Goal: Communication & Community: Connect with others

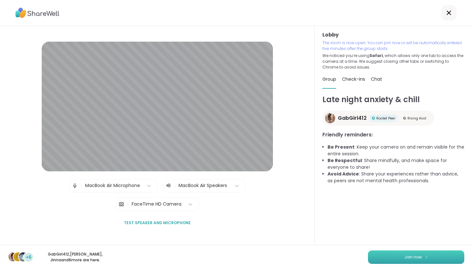
click at [405, 261] on button "Join now" at bounding box center [416, 257] width 96 height 13
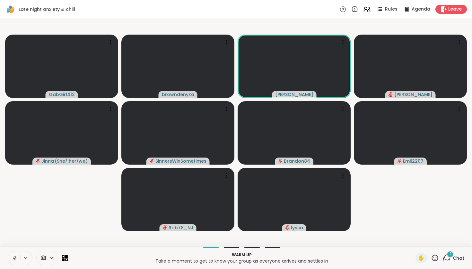
click at [11, 260] on button at bounding box center [14, 258] width 12 height 13
click at [455, 259] on span "Chat" at bounding box center [458, 258] width 12 height 6
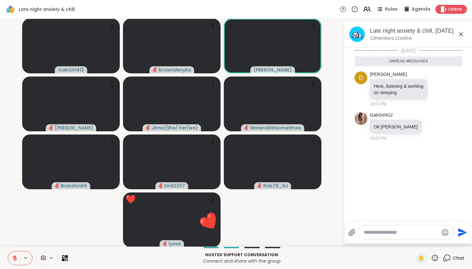
click at [305, 194] on video-player-container "GabGirl412 browndenyka [PERSON_NAME] ( She/ her/we ) SinnersWinSometimes Brando…" at bounding box center [172, 132] width 336 height 223
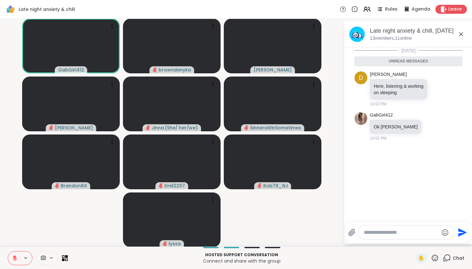
click at [456, 259] on span "Chat" at bounding box center [458, 258] width 12 height 6
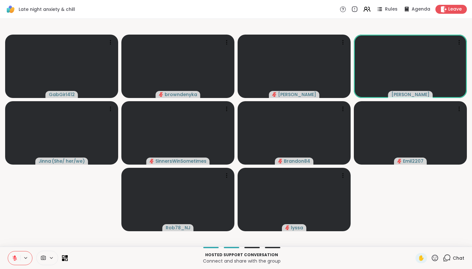
click at [436, 259] on icon at bounding box center [434, 258] width 6 height 6
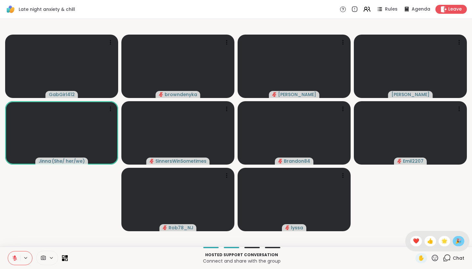
click at [456, 243] on span "🎉" at bounding box center [458, 242] width 6 height 8
click at [435, 258] on icon at bounding box center [434, 258] width 8 height 8
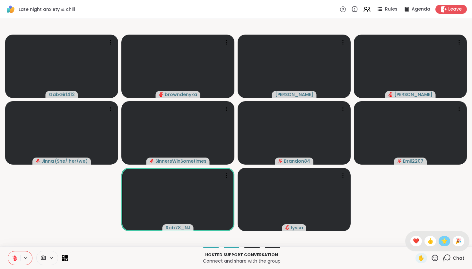
click at [446, 241] on span "🌟" at bounding box center [444, 242] width 6 height 8
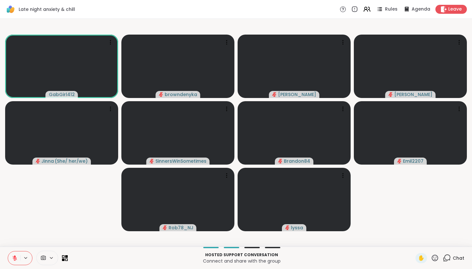
click at [14, 258] on icon at bounding box center [15, 259] width 6 height 6
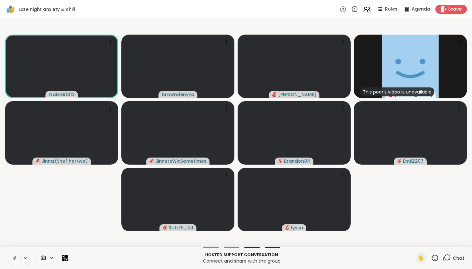
click at [14, 258] on icon at bounding box center [15, 259] width 6 height 6
click at [14, 257] on icon at bounding box center [15, 257] width 2 height 3
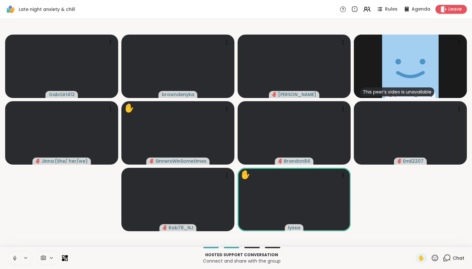
click at [13, 256] on icon at bounding box center [15, 259] width 6 height 6
click at [434, 257] on icon at bounding box center [434, 258] width 8 height 8
click at [414, 240] on span "❤️" at bounding box center [416, 242] width 6 height 8
click at [14, 257] on icon at bounding box center [15, 258] width 4 height 4
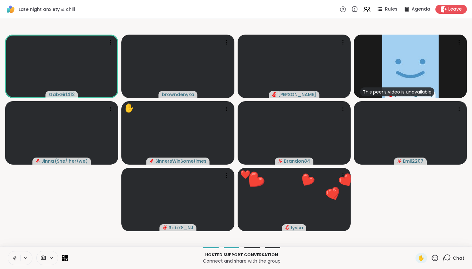
click at [14, 258] on icon at bounding box center [15, 259] width 6 height 6
click at [14, 258] on icon at bounding box center [15, 258] width 4 height 4
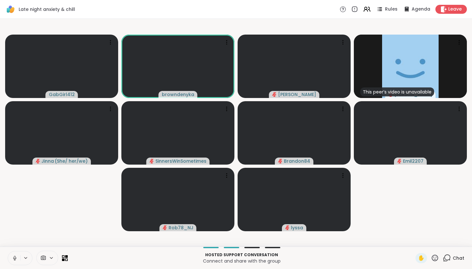
click at [15, 257] on icon at bounding box center [15, 259] width 6 height 6
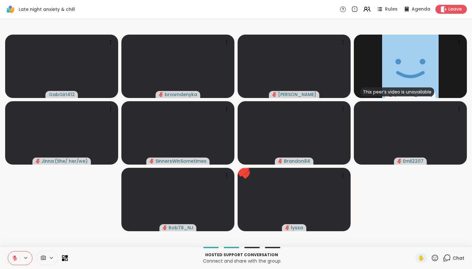
click at [432, 257] on icon at bounding box center [434, 258] width 6 height 6
click at [413, 243] on span "❤️" at bounding box center [416, 242] width 6 height 8
click at [13, 257] on icon at bounding box center [15, 258] width 4 height 4
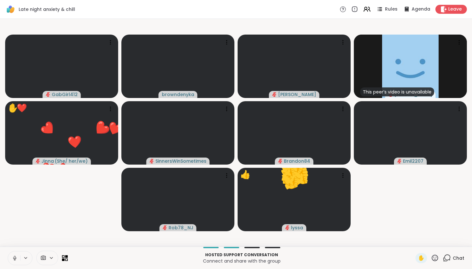
click at [14, 258] on icon at bounding box center [15, 259] width 6 height 6
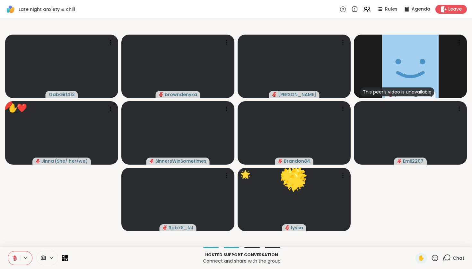
click at [14, 259] on icon at bounding box center [15, 259] width 6 height 6
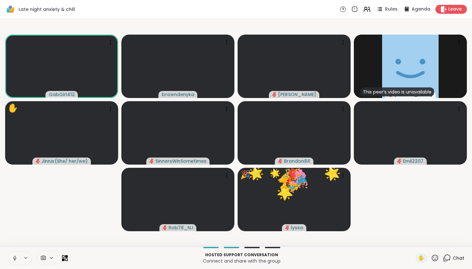
click at [14, 259] on icon at bounding box center [15, 259] width 6 height 6
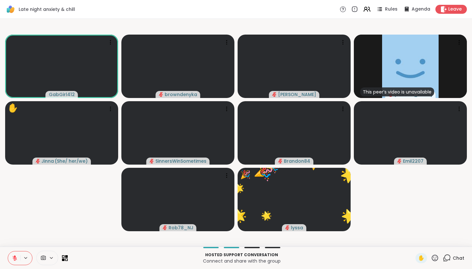
click at [14, 259] on icon at bounding box center [15, 259] width 6 height 6
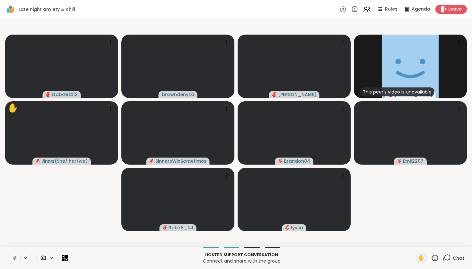
click at [15, 259] on icon at bounding box center [15, 259] width 6 height 6
click at [15, 259] on icon at bounding box center [15, 258] width 4 height 4
click at [15, 259] on icon at bounding box center [15, 259] width 6 height 6
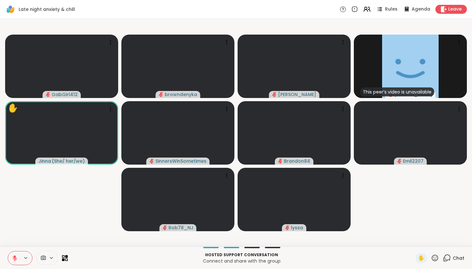
click at [15, 259] on icon at bounding box center [15, 258] width 4 height 4
click at [15, 259] on icon at bounding box center [15, 259] width 6 height 6
click at [14, 259] on icon at bounding box center [15, 259] width 6 height 6
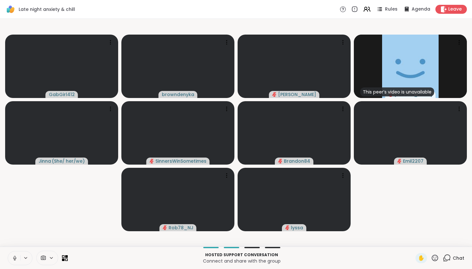
click at [13, 256] on icon at bounding box center [15, 259] width 6 height 6
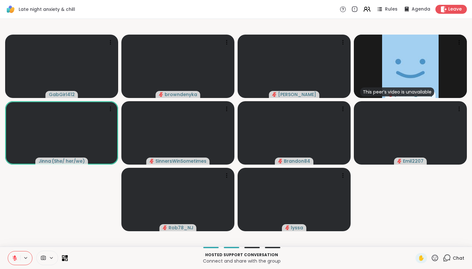
click at [13, 258] on icon at bounding box center [15, 259] width 6 height 6
click at [13, 258] on icon at bounding box center [14, 259] width 3 height 2
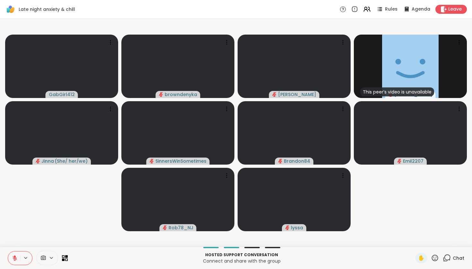
click at [13, 258] on icon at bounding box center [15, 259] width 6 height 6
click at [15, 260] on icon at bounding box center [15, 259] width 6 height 6
click at [11, 257] on button at bounding box center [14, 258] width 12 height 13
click at [14, 257] on icon at bounding box center [15, 257] width 2 height 3
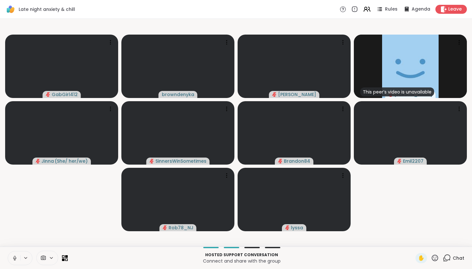
click at [14, 257] on icon at bounding box center [15, 257] width 2 height 3
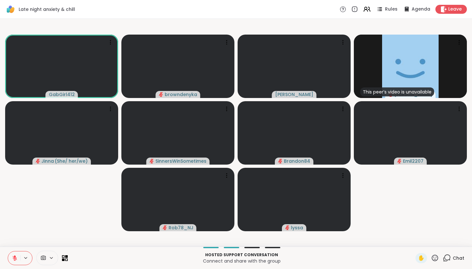
click at [14, 257] on icon at bounding box center [15, 257] width 2 height 3
click at [11, 259] on button at bounding box center [14, 258] width 12 height 13
click at [14, 258] on icon at bounding box center [15, 259] width 6 height 6
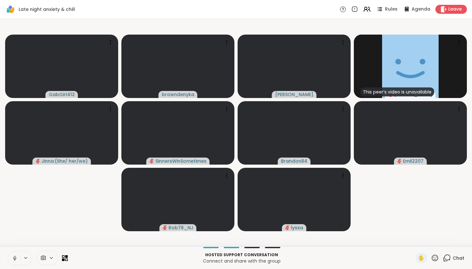
click at [15, 261] on icon at bounding box center [15, 259] width 6 height 6
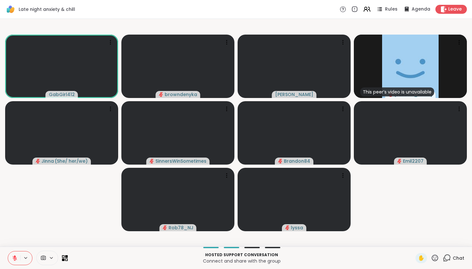
click at [14, 261] on icon at bounding box center [15, 259] width 6 height 6
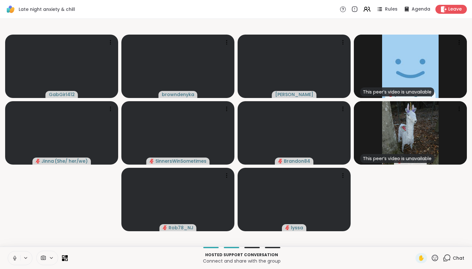
click at [14, 260] on icon at bounding box center [15, 259] width 6 height 6
click at [14, 260] on icon at bounding box center [15, 258] width 4 height 4
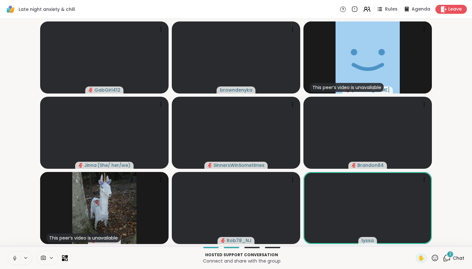
click at [448, 257] on div "2" at bounding box center [449, 254] width 7 height 7
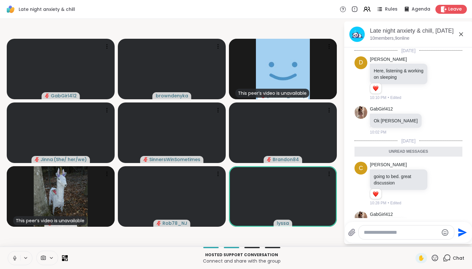
scroll to position [24, 0]
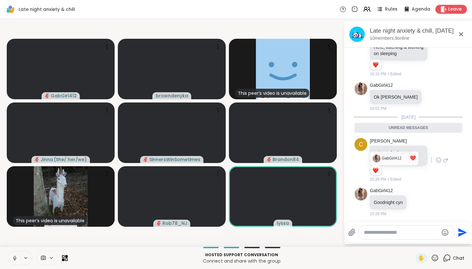
click at [377, 169] on div "Reactions: love" at bounding box center [375, 171] width 6 height 6
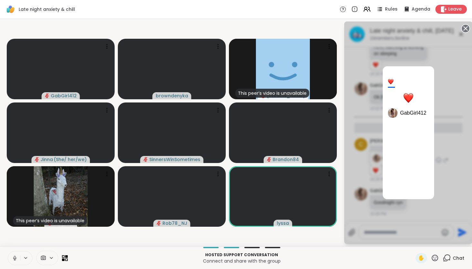
click at [366, 120] on div "1 GabGirl412" at bounding box center [408, 132] width 128 height 223
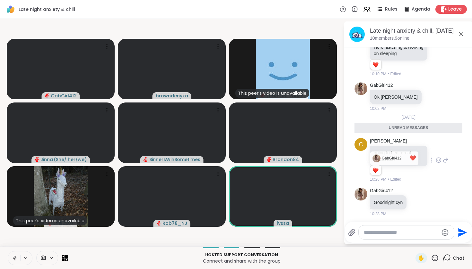
click at [13, 258] on icon at bounding box center [15, 259] width 6 height 6
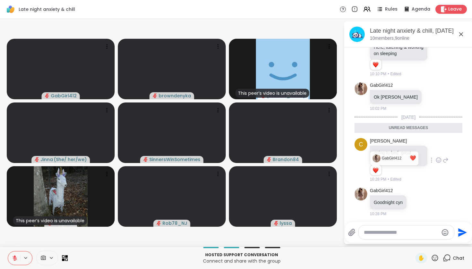
click at [13, 259] on icon at bounding box center [15, 259] width 6 height 6
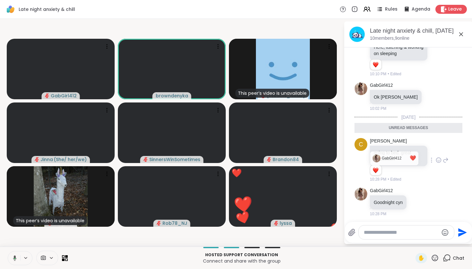
click at [15, 260] on icon at bounding box center [15, 258] width 4 height 5
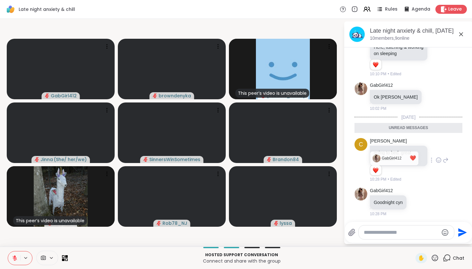
click at [13, 257] on icon at bounding box center [15, 258] width 4 height 4
click at [13, 257] on icon at bounding box center [14, 259] width 6 height 6
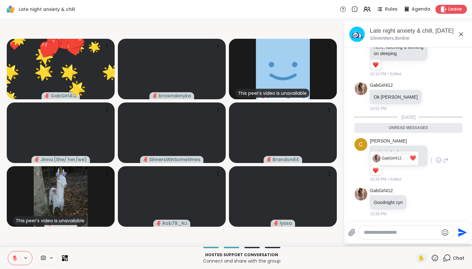
click at [434, 258] on icon at bounding box center [434, 258] width 8 height 8
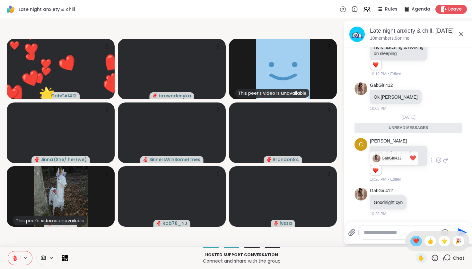
click at [413, 241] on span "❤️" at bounding box center [416, 242] width 6 height 8
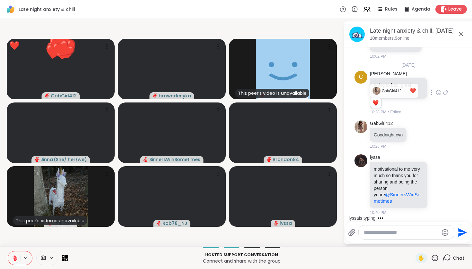
scroll to position [75, 0]
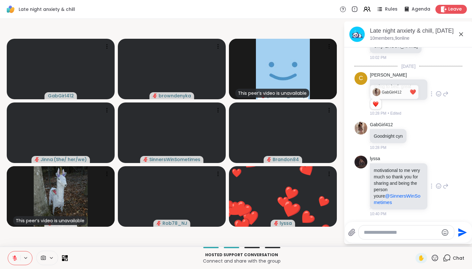
click at [437, 185] on icon at bounding box center [438, 186] width 6 height 6
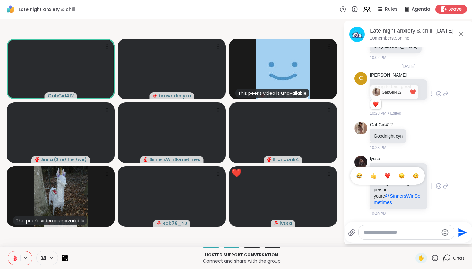
click at [386, 175] on div "Select Reaction: Heart" at bounding box center [387, 176] width 6 height 6
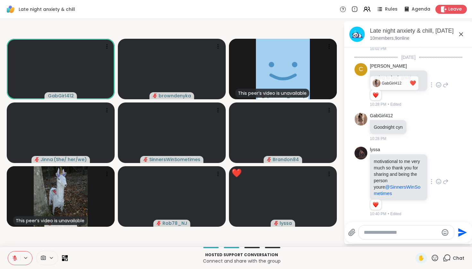
click at [437, 85] on icon at bounding box center [438, 85] width 6 height 6
click at [387, 73] on div "Select Reaction: Heart" at bounding box center [387, 75] width 6 height 6
click at [434, 260] on icon at bounding box center [434, 258] width 6 height 6
click at [414, 242] on span "❤️" at bounding box center [416, 242] width 6 height 8
click at [14, 259] on icon at bounding box center [15, 259] width 6 height 6
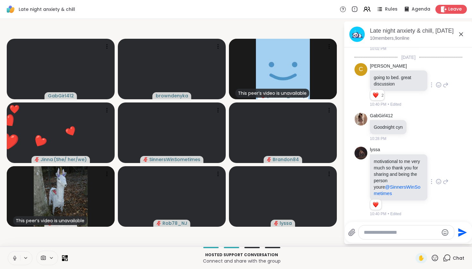
click at [13, 259] on icon at bounding box center [15, 259] width 6 height 6
click at [14, 259] on icon at bounding box center [15, 259] width 6 height 6
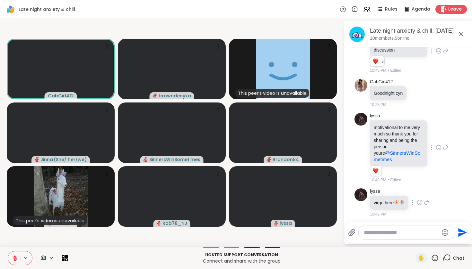
click at [422, 202] on icon at bounding box center [419, 203] width 6 height 6
click at [419, 192] on div "Select Reaction: Heart" at bounding box center [419, 193] width 6 height 6
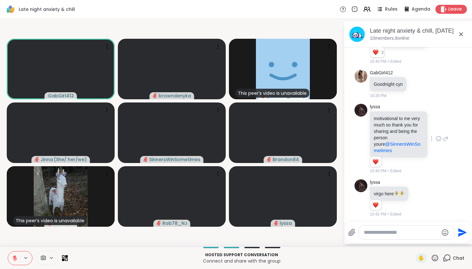
click at [386, 233] on textarea "Type your message" at bounding box center [400, 233] width 75 height 6
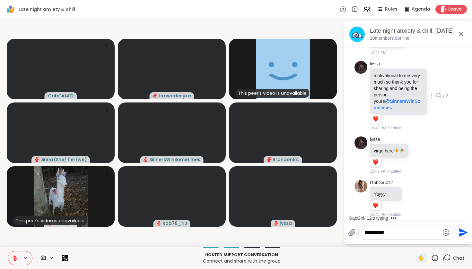
scroll to position [210, 0]
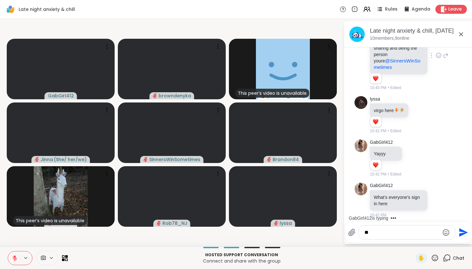
type textarea "*"
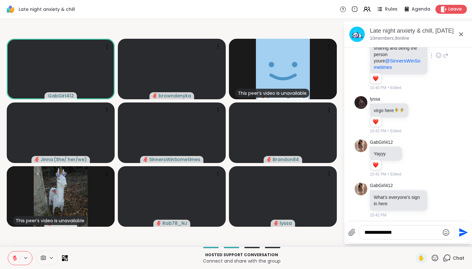
type textarea "**********"
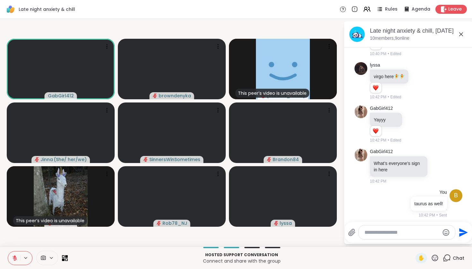
click at [15, 256] on icon at bounding box center [15, 257] width 2 height 3
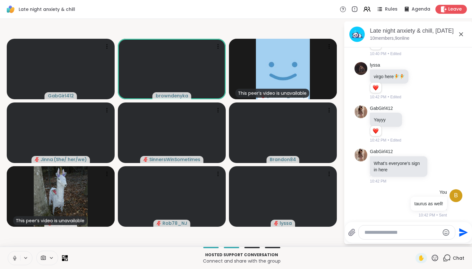
click at [12, 258] on button at bounding box center [14, 258] width 12 height 13
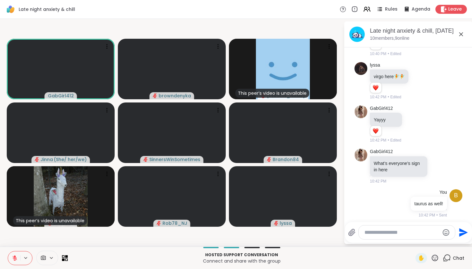
click at [16, 258] on icon at bounding box center [15, 259] width 6 height 6
click at [391, 233] on textarea "Type your message" at bounding box center [401, 233] width 75 height 6
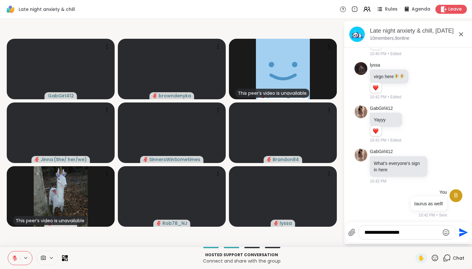
type textarea "**********"
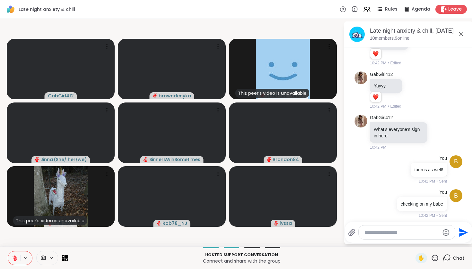
click at [12, 257] on button at bounding box center [14, 258] width 12 height 13
click at [12, 259] on icon at bounding box center [15, 259] width 6 height 6
click at [369, 230] on textarea "Type your message" at bounding box center [401, 233] width 75 height 6
click at [13, 258] on icon at bounding box center [15, 259] width 6 height 6
click at [371, 233] on textarea "Type your message" at bounding box center [401, 233] width 75 height 6
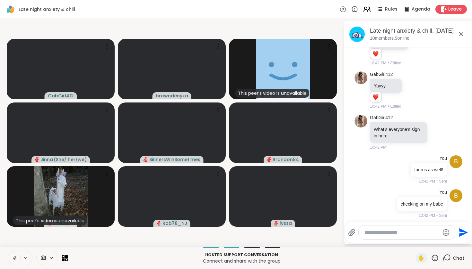
click at [366, 12] on icon at bounding box center [366, 9] width 8 height 8
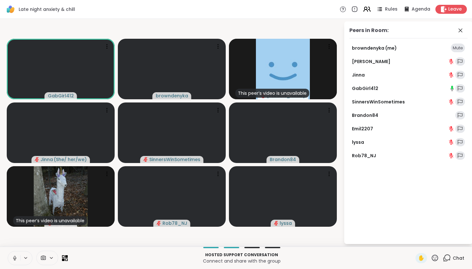
click at [366, 12] on icon at bounding box center [366, 9] width 8 height 8
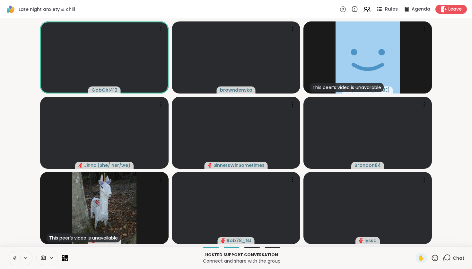
click at [388, 9] on span "Rules" at bounding box center [391, 9] width 13 height 7
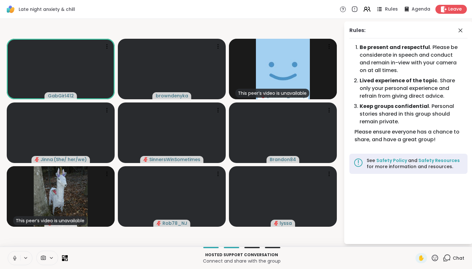
click at [388, 9] on span "Rules" at bounding box center [391, 9] width 13 height 7
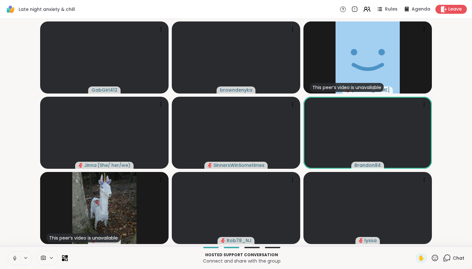
click at [450, 259] on icon at bounding box center [446, 258] width 8 height 8
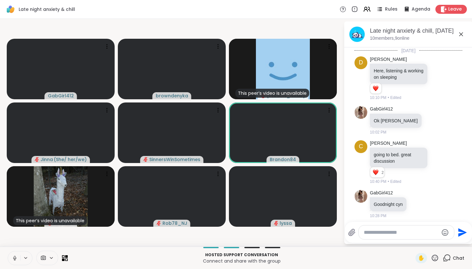
scroll to position [272, 0]
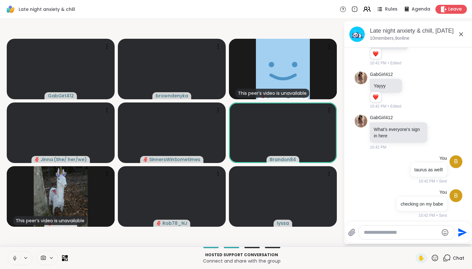
click at [369, 10] on icon at bounding box center [366, 9] width 8 height 8
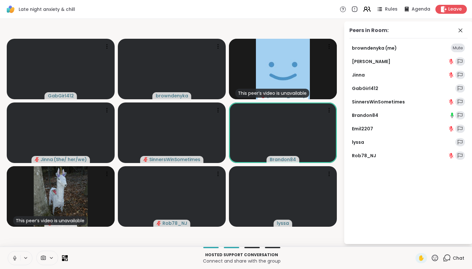
click at [369, 10] on icon at bounding box center [366, 9] width 8 height 8
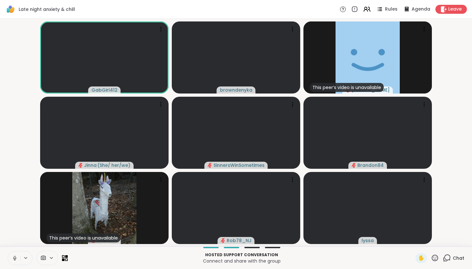
click at [447, 258] on icon at bounding box center [446, 258] width 8 height 8
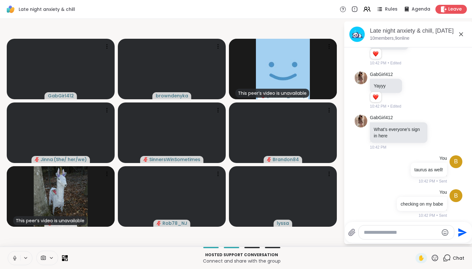
click at [13, 260] on icon at bounding box center [15, 259] width 6 height 6
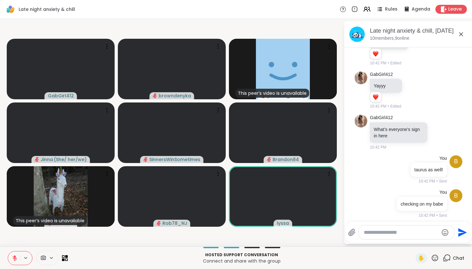
click at [11, 257] on button at bounding box center [14, 258] width 12 height 13
click at [13, 257] on icon at bounding box center [15, 259] width 6 height 6
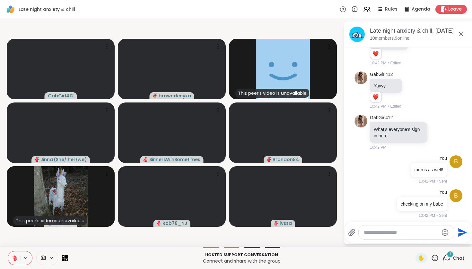
scroll to position [338, 0]
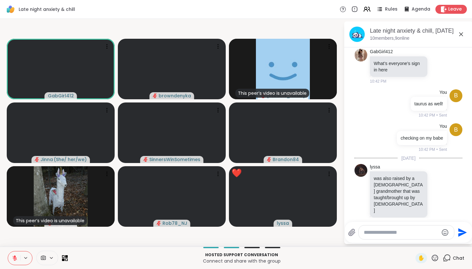
click at [437, 260] on icon at bounding box center [434, 258] width 8 height 8
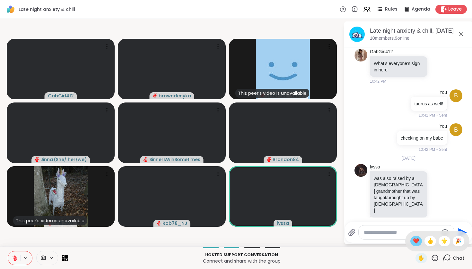
click at [414, 242] on span "❤️" at bounding box center [416, 242] width 6 height 8
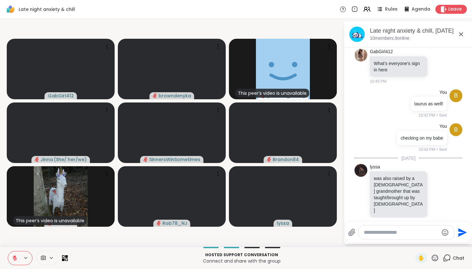
click at [11, 258] on button at bounding box center [14, 258] width 12 height 13
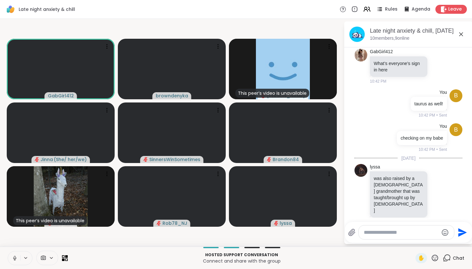
click at [14, 259] on icon at bounding box center [15, 259] width 6 height 6
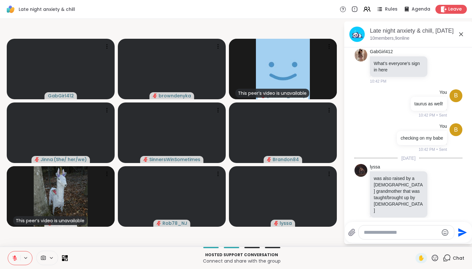
click at [383, 238] on div at bounding box center [405, 233] width 95 height 14
click at [383, 232] on textarea "Type your message" at bounding box center [400, 233] width 75 height 6
type textarea "*"
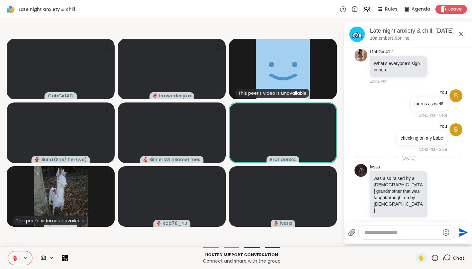
click at [14, 257] on icon at bounding box center [15, 257] width 2 height 3
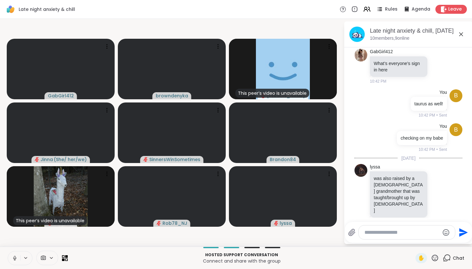
click at [16, 259] on icon at bounding box center [14, 259] width 3 height 2
click at [27, 258] on icon at bounding box center [25, 258] width 3 height 1
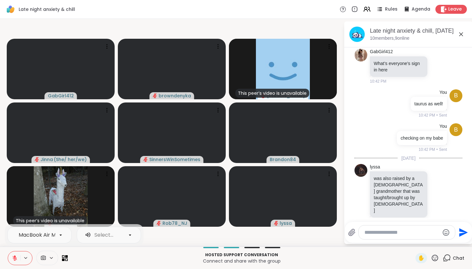
click at [29, 256] on button at bounding box center [26, 258] width 12 height 5
click at [371, 9] on icon at bounding box center [366, 9] width 8 height 8
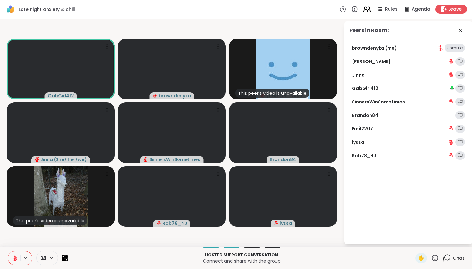
click at [369, 9] on icon at bounding box center [369, 9] width 2 height 4
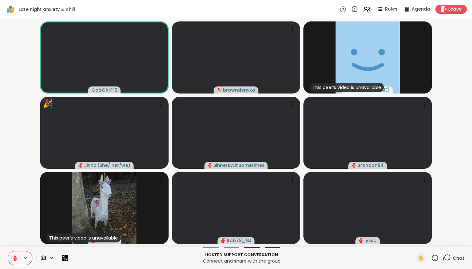
click at [435, 258] on icon at bounding box center [434, 258] width 8 height 8
click at [413, 242] on span "❤️" at bounding box center [416, 242] width 6 height 8
click at [436, 263] on div "✋" at bounding box center [426, 258] width 23 height 10
click at [435, 258] on icon at bounding box center [434, 258] width 8 height 8
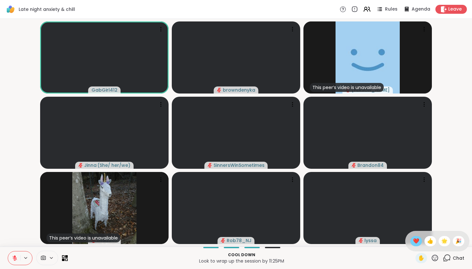
click at [413, 242] on span "❤️" at bounding box center [416, 242] width 6 height 8
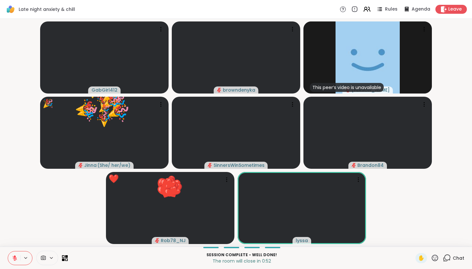
click at [13, 258] on icon at bounding box center [15, 259] width 6 height 6
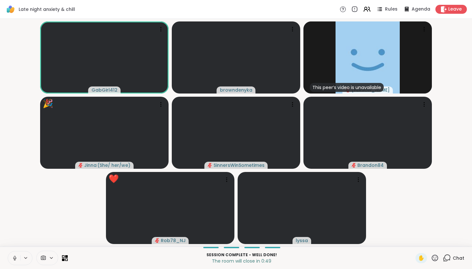
click at [11, 260] on button at bounding box center [14, 258] width 12 height 13
click at [438, 260] on icon at bounding box center [434, 258] width 6 height 6
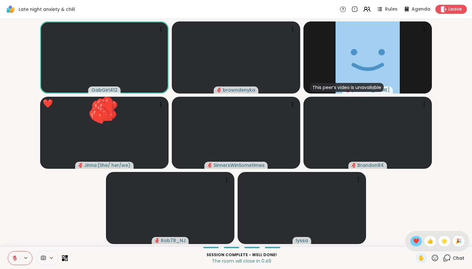
click at [413, 242] on span "❤️" at bounding box center [416, 242] width 6 height 8
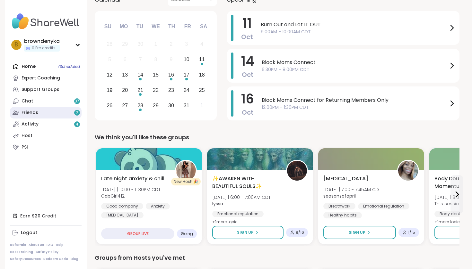
click at [51, 114] on link "Friends 2" at bounding box center [46, 113] width 72 height 12
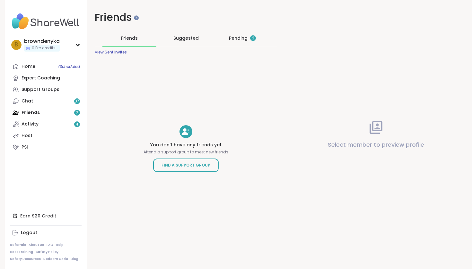
click at [242, 37] on div "Pending 2" at bounding box center [242, 38] width 27 height 6
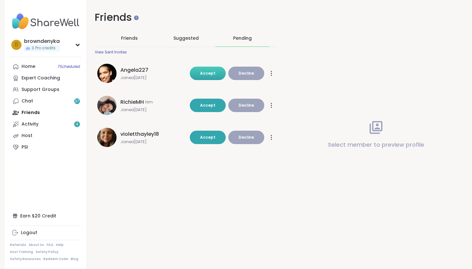
click at [209, 71] on span "Accept" at bounding box center [207, 73] width 15 height 5
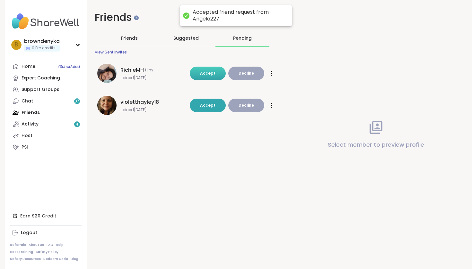
click at [208, 73] on span "Accept" at bounding box center [207, 73] width 15 height 5
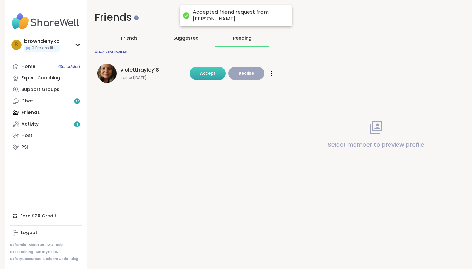
click at [210, 74] on span "Accept" at bounding box center [207, 73] width 15 height 5
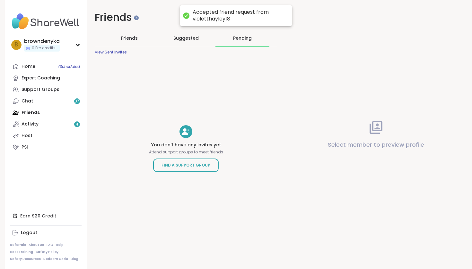
click at [135, 36] on span "Friends" at bounding box center [129, 38] width 17 height 6
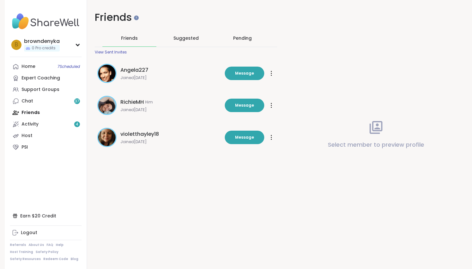
click at [186, 45] on div "Suggested" at bounding box center [186, 38] width 54 height 17
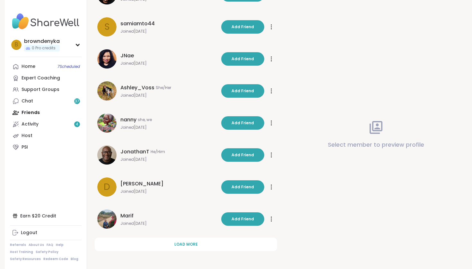
scroll to position [142, 0]
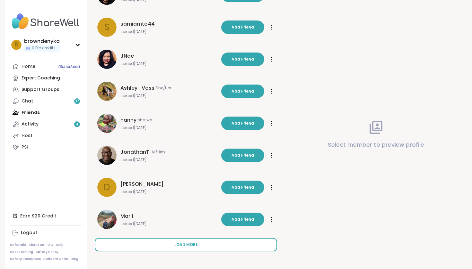
click at [182, 247] on span "Load more" at bounding box center [185, 245] width 23 height 6
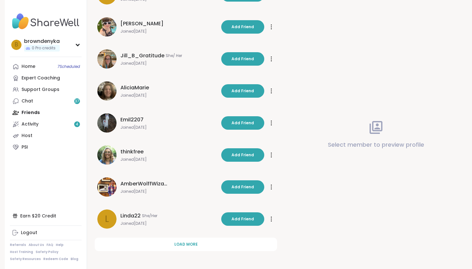
scroll to position [463, 0]
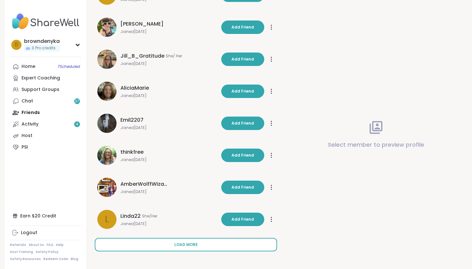
click at [186, 246] on span "Load more" at bounding box center [185, 245] width 23 height 6
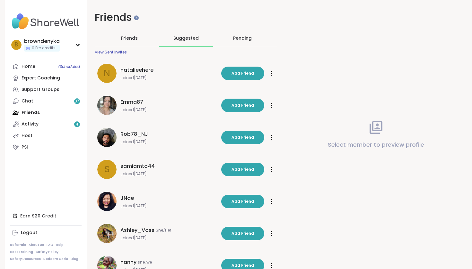
scroll to position [0, 0]
click at [52, 218] on div "Earn $20 Credit" at bounding box center [46, 216] width 72 height 12
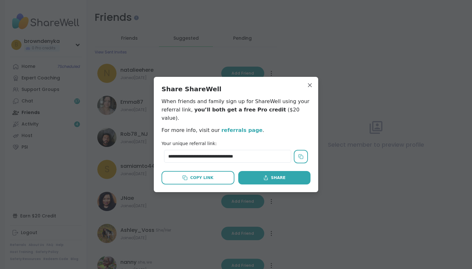
click at [271, 181] on div "**********" at bounding box center [236, 134] width 154 height 105
click at [272, 177] on button "Share" at bounding box center [274, 177] width 72 height 13
click at [280, 175] on div "Share" at bounding box center [274, 178] width 22 height 6
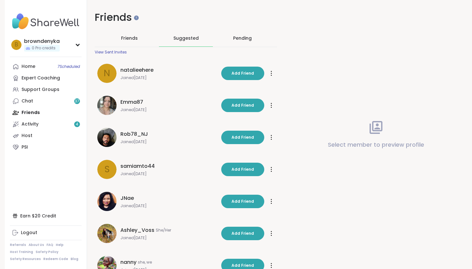
click at [122, 52] on div "View Sent Invites" at bounding box center [111, 52] width 32 height 5
click at [127, 35] on span "Friends" at bounding box center [129, 38] width 17 height 6
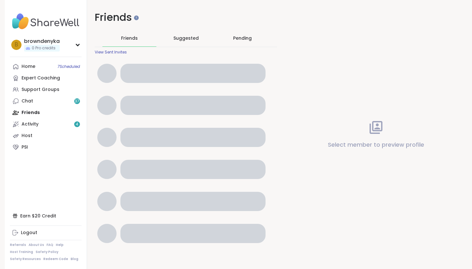
click at [183, 37] on span "Suggested" at bounding box center [185, 38] width 25 height 6
click at [183, 38] on span "Suggested" at bounding box center [185, 38] width 25 height 6
click at [188, 40] on span "Suggested" at bounding box center [185, 38] width 25 height 6
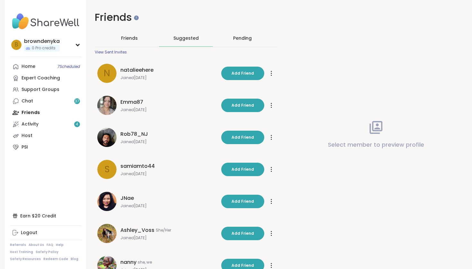
click at [132, 36] on span "Friends" at bounding box center [129, 38] width 17 height 6
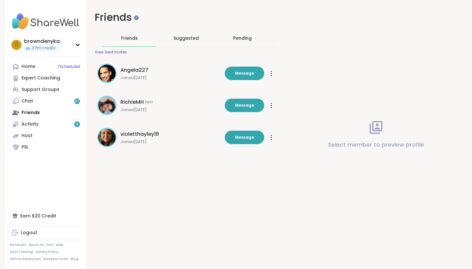
click at [176, 35] on span "Suggested" at bounding box center [185, 38] width 25 height 6
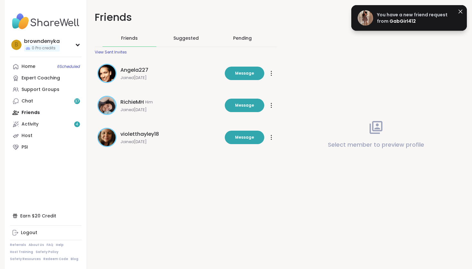
click at [241, 37] on div "Pending" at bounding box center [242, 38] width 19 height 6
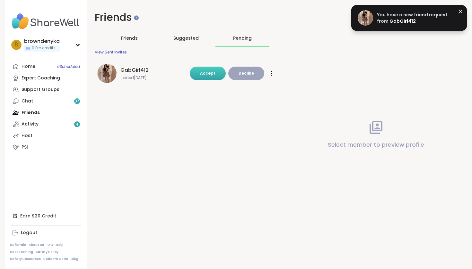
click at [213, 73] on span "Accept" at bounding box center [207, 73] width 15 height 5
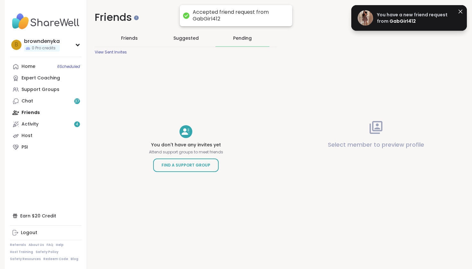
click at [195, 41] on span "Suggested" at bounding box center [185, 38] width 25 height 6
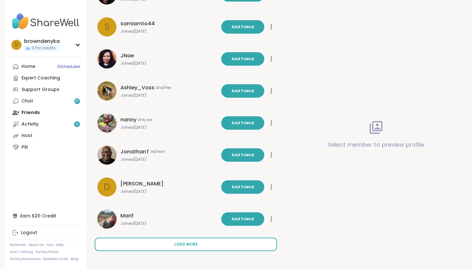
scroll to position [142, 0]
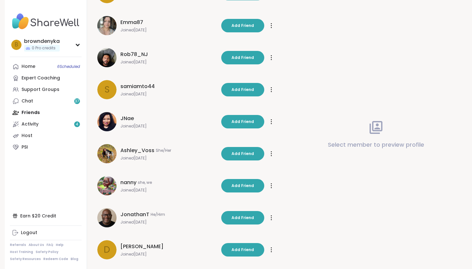
scroll to position [80, 0]
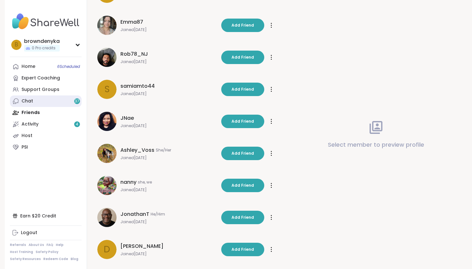
click at [35, 103] on link "Chat 37" at bounding box center [46, 102] width 72 height 12
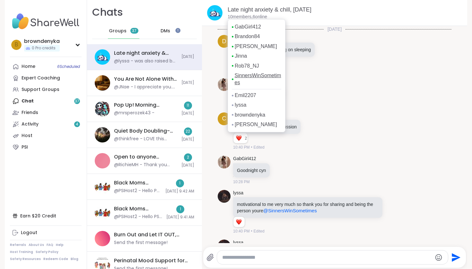
click at [247, 75] on link "SinnersWinSometimes" at bounding box center [257, 79] width 47 height 14
click at [247, 27] on link "GabGirl412" at bounding box center [247, 26] width 26 height 7
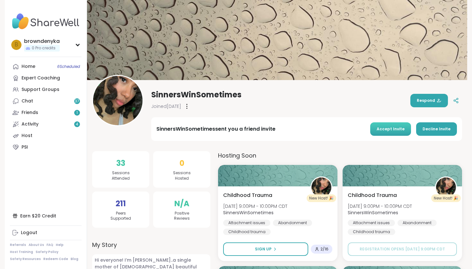
click at [382, 129] on span "Accept Invite" at bounding box center [390, 129] width 28 height 6
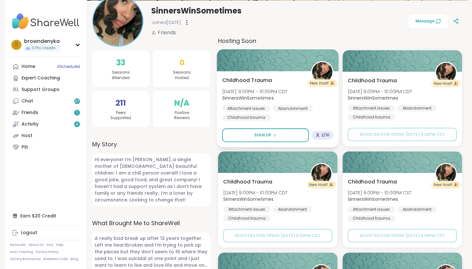
scroll to position [82, 0]
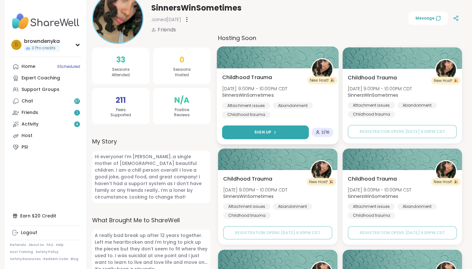
click at [277, 134] on button "Sign Up" at bounding box center [265, 133] width 87 height 14
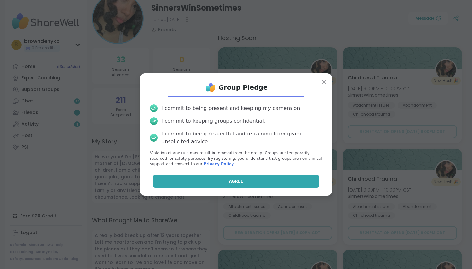
click at [264, 182] on button "Agree" at bounding box center [235, 181] width 167 height 13
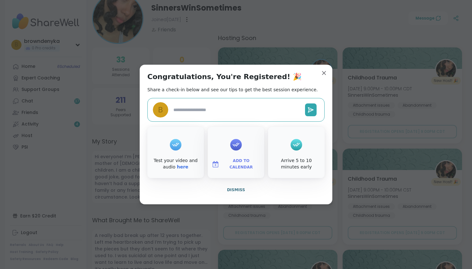
type textarea "*"
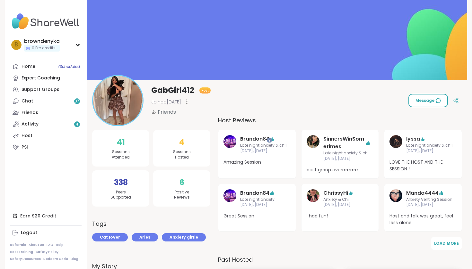
click at [437, 101] on icon at bounding box center [437, 100] width 5 height 5
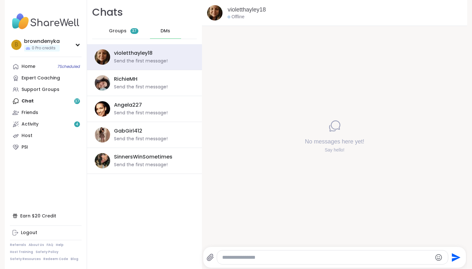
click at [123, 34] on span "Groups" at bounding box center [118, 31] width 18 height 6
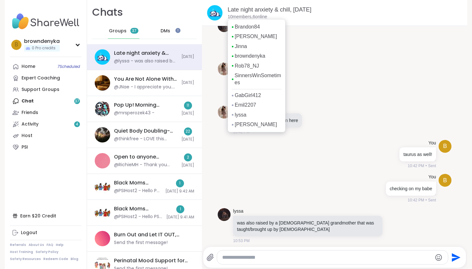
click at [235, 17] on p "10 members, 6 online" at bounding box center [246, 17] width 39 height 6
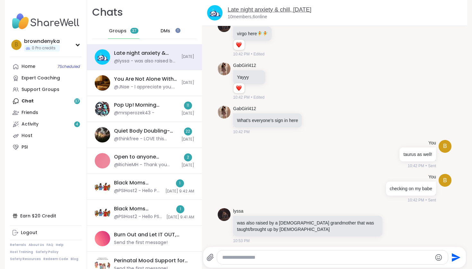
click at [240, 11] on link "Late night anxiety & chill, [DATE]" at bounding box center [269, 9] width 84 height 6
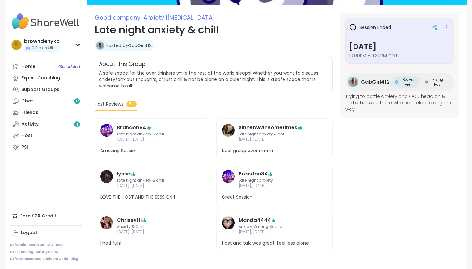
scroll to position [78, 0]
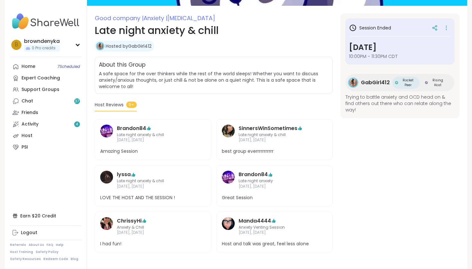
click at [119, 104] on span "Host Reviews" at bounding box center [109, 105] width 29 height 7
click at [448, 28] on icon at bounding box center [446, 27] width 6 height 9
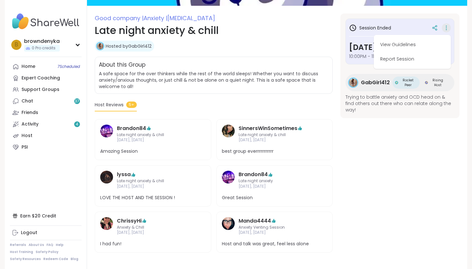
click at [278, 62] on div "About this Group" at bounding box center [213, 65] width 229 height 8
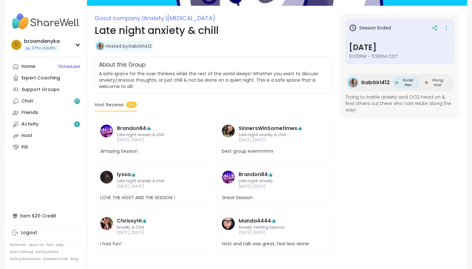
click at [377, 81] on span "GabGirl412" at bounding box center [375, 83] width 29 height 8
click at [119, 106] on span "Host Reviews" at bounding box center [109, 105] width 29 height 7
click at [130, 104] on span "5+" at bounding box center [131, 105] width 11 height 6
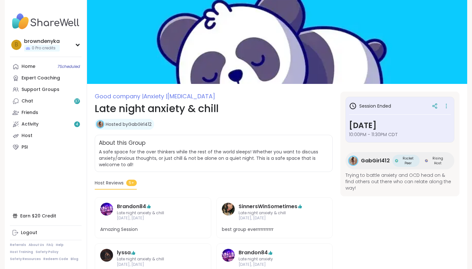
scroll to position [0, 0]
click at [123, 124] on link "Hosted by GabGirl412" at bounding box center [129, 124] width 46 height 6
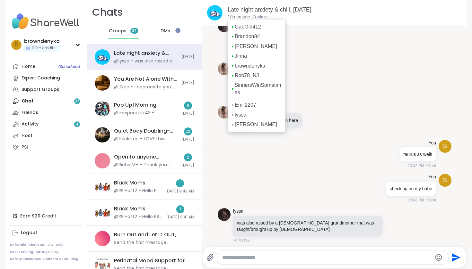
click at [243, 113] on link "lyssa" at bounding box center [240, 115] width 12 height 7
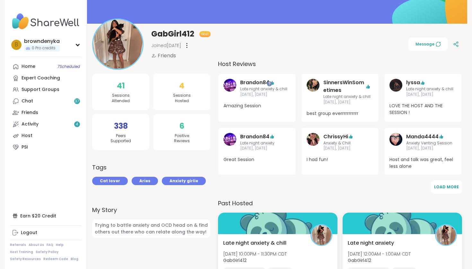
scroll to position [56, 0]
click at [440, 190] on span "Load More" at bounding box center [446, 187] width 25 height 5
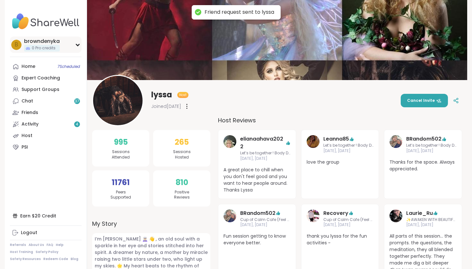
click at [45, 46] on span "0 Pro credits" at bounding box center [44, 48] width 24 height 5
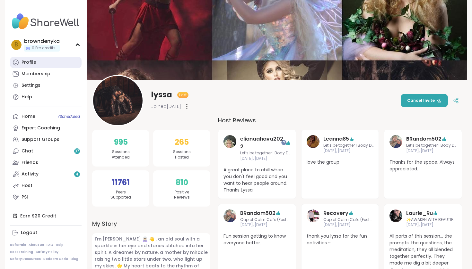
click at [39, 60] on link "Profile" at bounding box center [46, 63] width 72 height 12
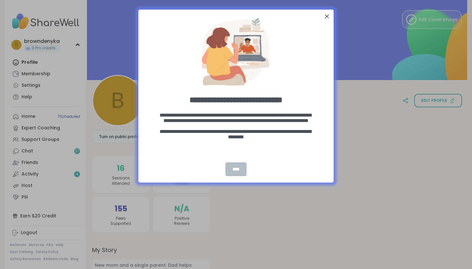
click at [234, 174] on div "****" at bounding box center [235, 170] width 21 height 14
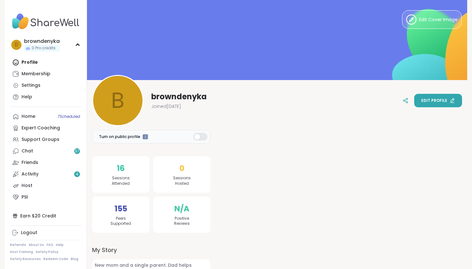
click at [445, 103] on span "Edit profile" at bounding box center [434, 101] width 26 height 6
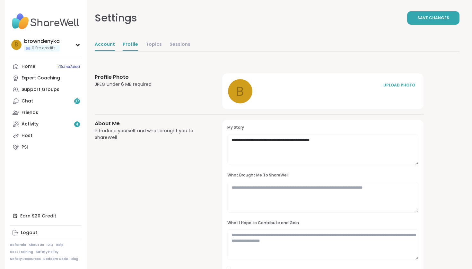
click at [112, 43] on link "Account" at bounding box center [105, 44] width 20 height 13
select select "**"
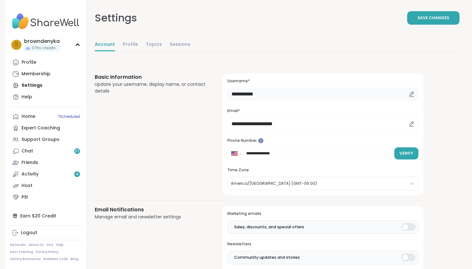
drag, startPoint x: 279, startPoint y: 94, endPoint x: 205, endPoint y: 94, distance: 74.4
type input "*"
type input "********"
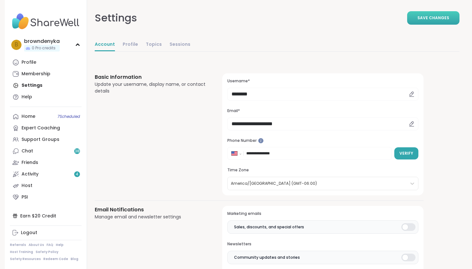
click at [422, 21] on span "Save Changes" at bounding box center [433, 18] width 32 height 6
click at [28, 63] on div "Profile" at bounding box center [28, 62] width 15 height 6
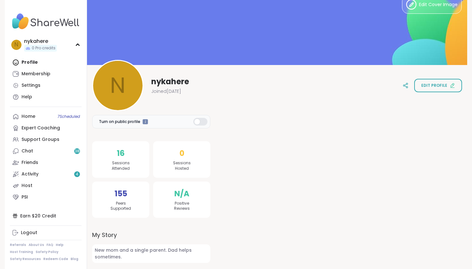
scroll to position [14, 0]
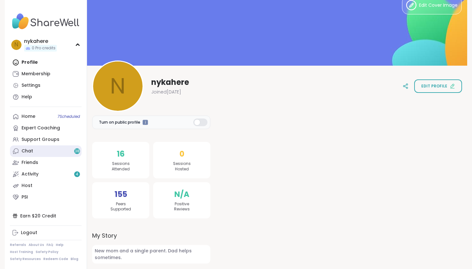
click at [50, 153] on link "Chat 38" at bounding box center [46, 152] width 72 height 12
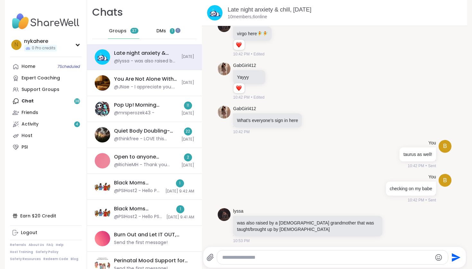
click at [166, 30] on span "DMs" at bounding box center [161, 31] width 10 height 6
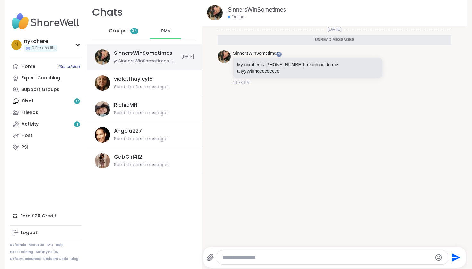
click at [150, 58] on div "@SinnersWinSometimes - My number is [PHONE_NUMBER] reach out to me anyyyytimeee…" at bounding box center [146, 61] width 64 height 6
click at [259, 257] on textarea "Type your message" at bounding box center [326, 258] width 209 height 6
click at [113, 30] on span "Groups" at bounding box center [118, 31] width 18 height 6
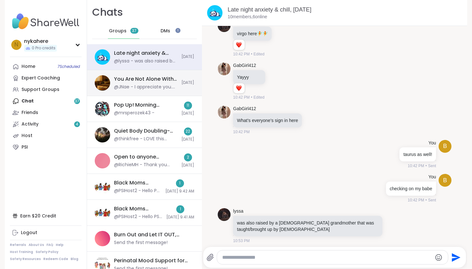
click at [157, 88] on div "@JNae - I appreciate you. Love. I hope to meet you again. ;)" at bounding box center [146, 87] width 64 height 6
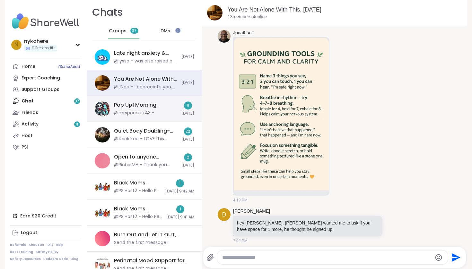
click at [149, 115] on div "@mrsperozek43 -" at bounding box center [134, 113] width 40 height 6
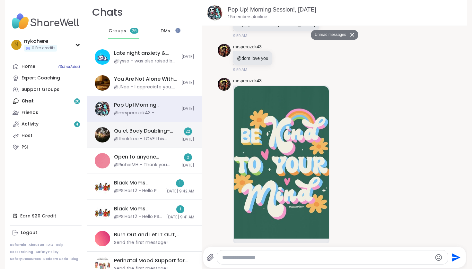
click at [156, 141] on div "@thinkfree - LOVE this Sharewell session! Thank you [PERSON_NAME] and everyone!!" at bounding box center [146, 139] width 64 height 6
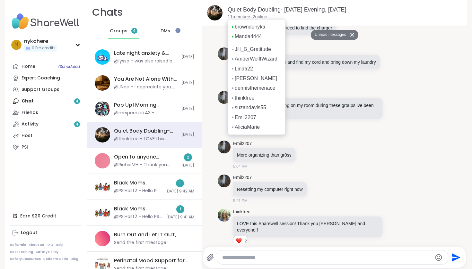
click at [242, 17] on p "11 members, 2 online" at bounding box center [246, 17] width 39 height 6
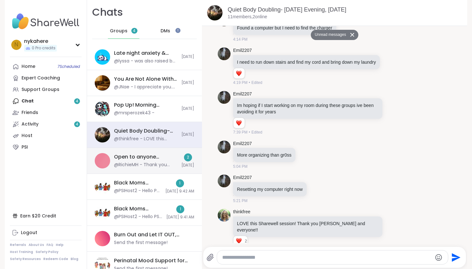
click at [150, 165] on div "@RichieMH - Thank you guys for joining I have another one at 2:00 a.m. Eastern …" at bounding box center [146, 165] width 64 height 6
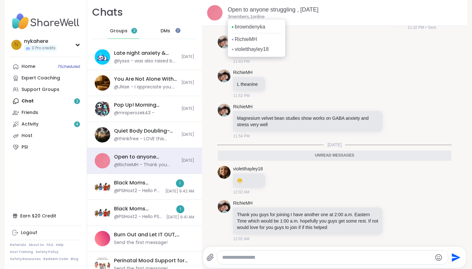
click at [238, 15] on p "3 members, 1 online" at bounding box center [245, 17] width 37 height 6
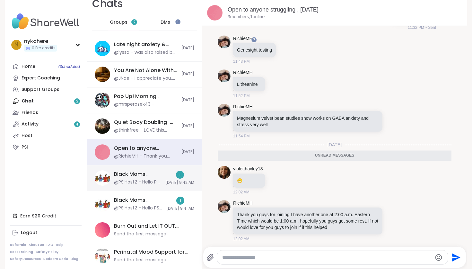
scroll to position [8, 0]
click at [146, 183] on div "@PSIHost2 - Hello PSI group members! A friendly reminder: We will allow up to 1…" at bounding box center [137, 183] width 47 height 6
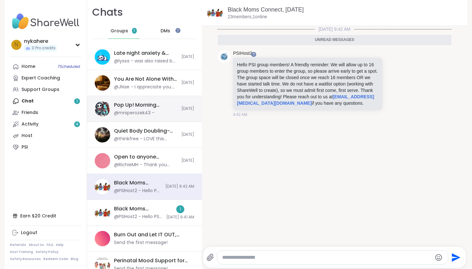
scroll to position [0, 0]
click at [126, 32] on span "Groups" at bounding box center [119, 31] width 18 height 6
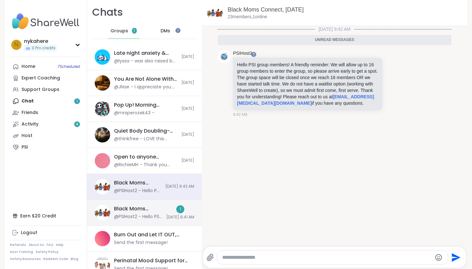
click at [155, 217] on div "@PSIHost2 - Hello PSI group members! A friendly reminder: We will allow up to 1…" at bounding box center [138, 217] width 48 height 6
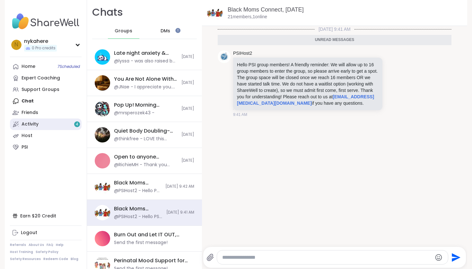
click at [41, 122] on link "Activity 4" at bounding box center [46, 125] width 72 height 12
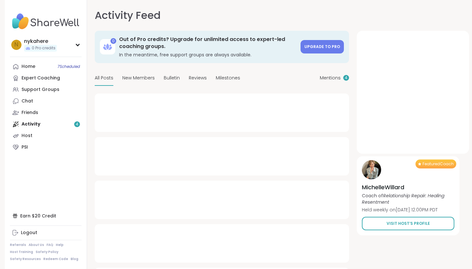
type textarea "*"
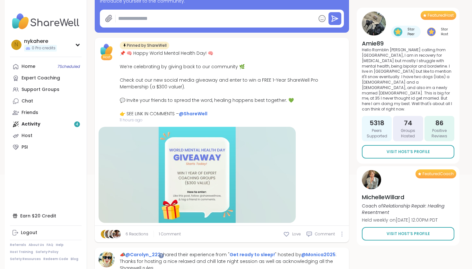
scroll to position [109, 0]
click at [74, 43] on div "n nykahere 0 Pro credits" at bounding box center [46, 45] width 72 height 16
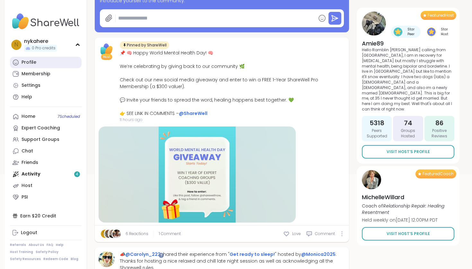
click at [44, 65] on link "Profile" at bounding box center [46, 63] width 72 height 12
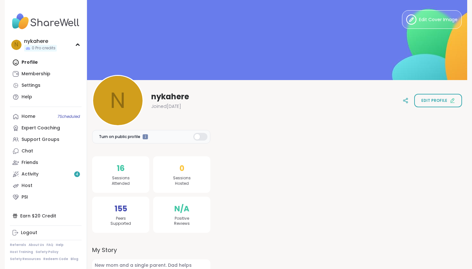
click at [200, 136] on div at bounding box center [200, 137] width 14 height 8
click at [200, 134] on div at bounding box center [200, 137] width 14 height 8
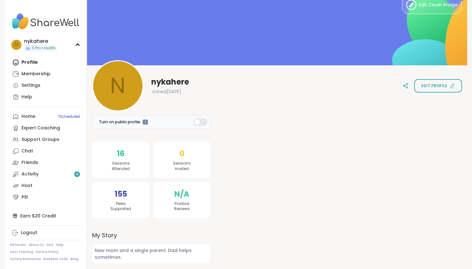
scroll to position [14, 0]
click at [440, 85] on span "Edit profile" at bounding box center [434, 86] width 26 height 6
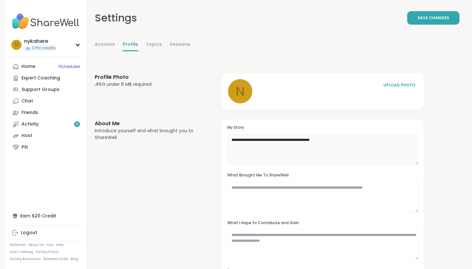
click at [288, 141] on textarea "**********" at bounding box center [322, 149] width 191 height 31
drag, startPoint x: 335, startPoint y: 140, endPoint x: 252, endPoint y: 140, distance: 82.1
click at [252, 140] on textarea "**********" at bounding box center [322, 149] width 191 height 31
type textarea "**********"
click at [418, 21] on button "Save Changes" at bounding box center [433, 17] width 52 height 13
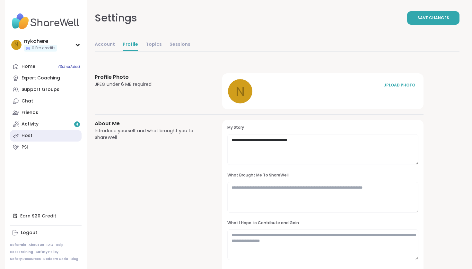
click at [33, 136] on link "Host" at bounding box center [46, 136] width 72 height 12
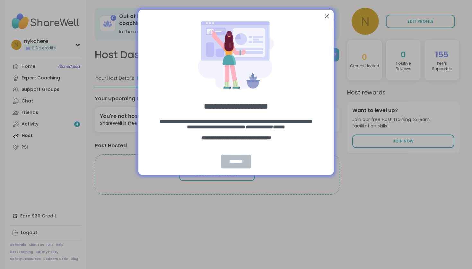
click at [235, 160] on div "********" at bounding box center [236, 162] width 30 height 14
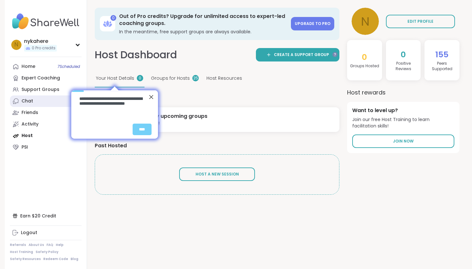
click at [42, 103] on link "Chat" at bounding box center [46, 102] width 72 height 12
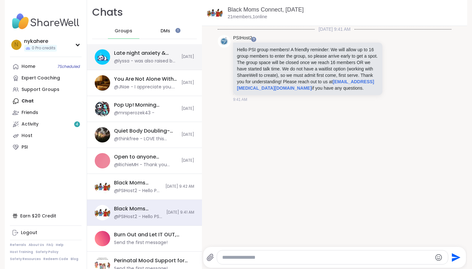
click at [134, 61] on div "@lyssa - was also raised by a [DEMOGRAPHIC_DATA] grandmother that was taught/br…" at bounding box center [146, 61] width 64 height 6
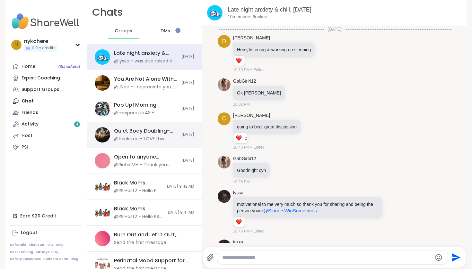
scroll to position [221, 0]
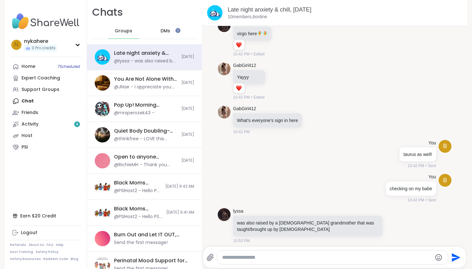
click at [172, 35] on div "DMs" at bounding box center [165, 30] width 31 height 15
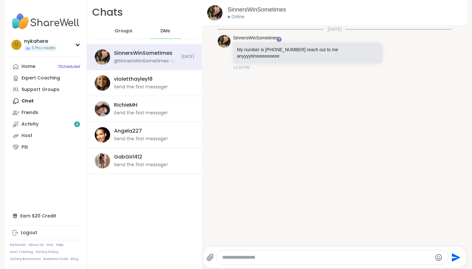
click at [267, 259] on textarea "Type your message" at bounding box center [326, 258] width 209 height 6
type textarea "**********"
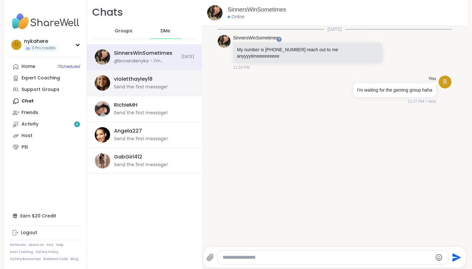
click at [135, 83] on div "violetthayley18 Send the first message!" at bounding box center [152, 83] width 76 height 15
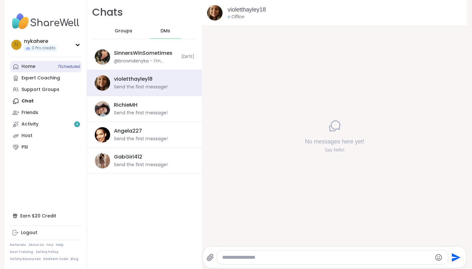
click at [42, 66] on link "Home 7 Scheduled" at bounding box center [46, 67] width 72 height 12
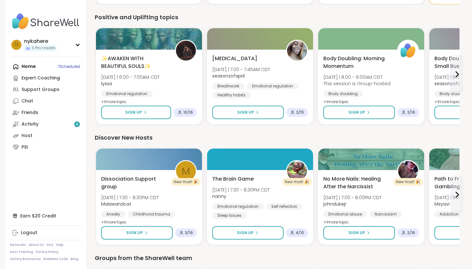
scroll to position [684, 0]
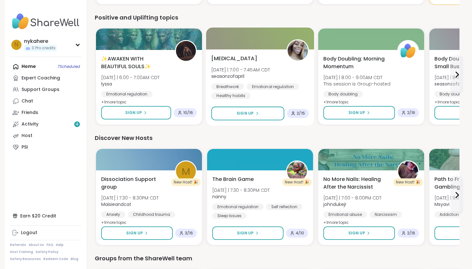
click at [298, 53] on img at bounding box center [297, 50] width 20 height 20
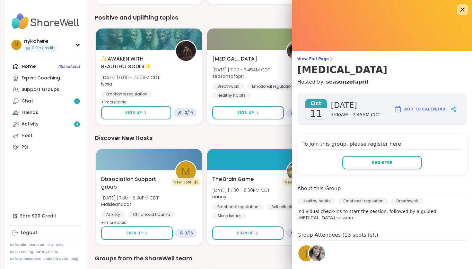
click at [462, 10] on icon at bounding box center [462, 10] width 4 height 4
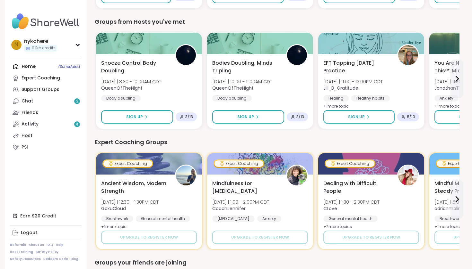
scroll to position [317, 0]
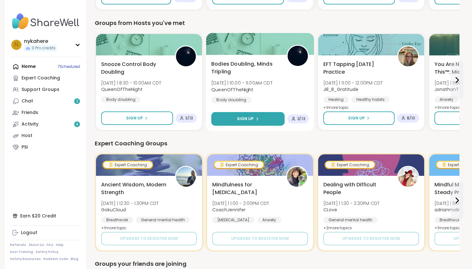
click at [250, 120] on span "Sign Up" at bounding box center [245, 119] width 17 height 6
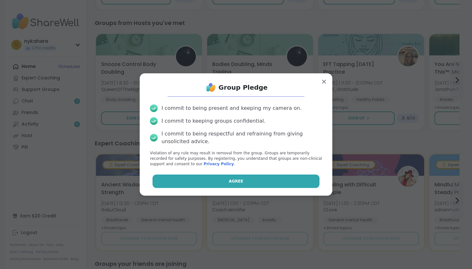
click at [259, 187] on button "Agree" at bounding box center [235, 181] width 167 height 13
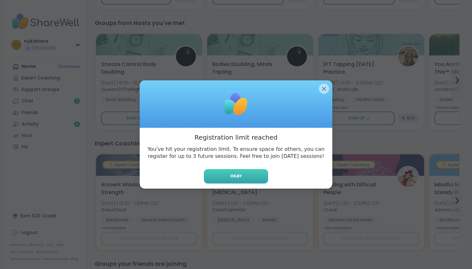
click at [253, 175] on button "Okay" at bounding box center [236, 176] width 64 height 14
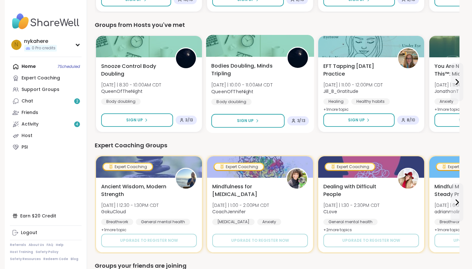
scroll to position [315, 0]
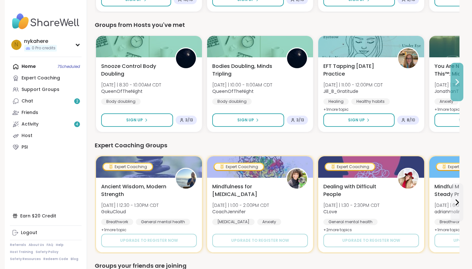
click at [454, 82] on icon at bounding box center [457, 82] width 8 height 8
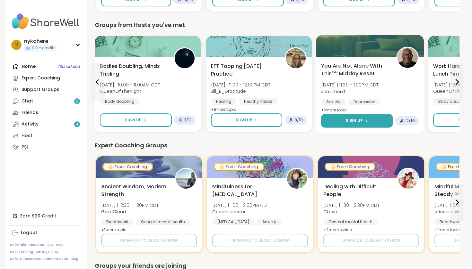
click at [346, 123] on button "Sign Up" at bounding box center [357, 121] width 72 height 14
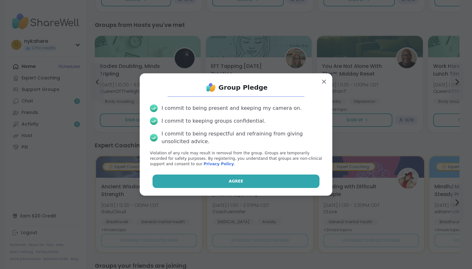
click at [265, 184] on button "Agree" at bounding box center [235, 181] width 167 height 13
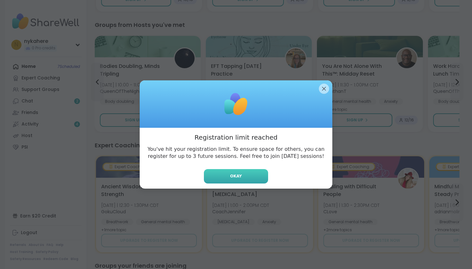
click at [230, 173] on button "Okay" at bounding box center [236, 176] width 64 height 14
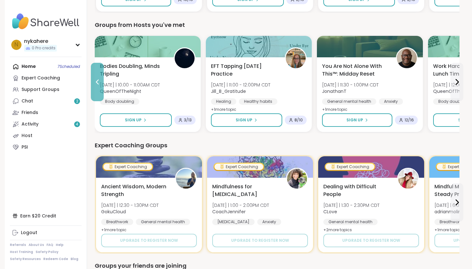
click at [98, 90] on button at bounding box center [97, 82] width 13 height 38
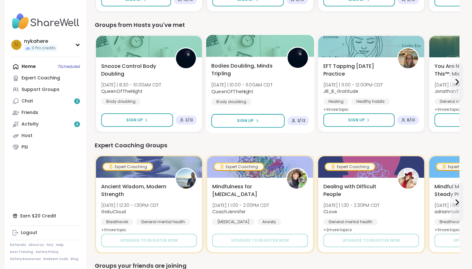
click at [272, 83] on span "[DATE] | 10:00 - 11:00AM CDT" at bounding box center [241, 85] width 61 height 6
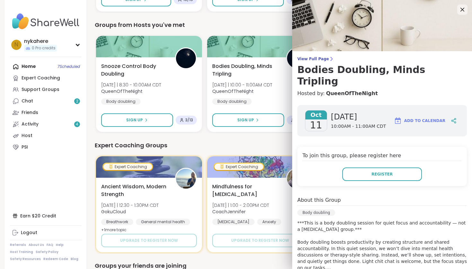
click at [456, 12] on img at bounding box center [382, 25] width 180 height 51
click at [459, 11] on icon at bounding box center [462, 9] width 8 height 8
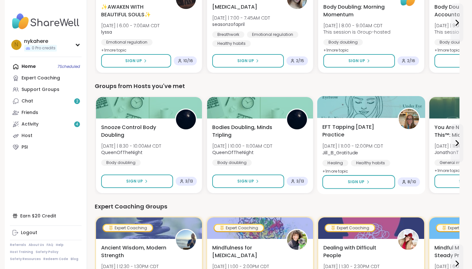
scroll to position [253, 0]
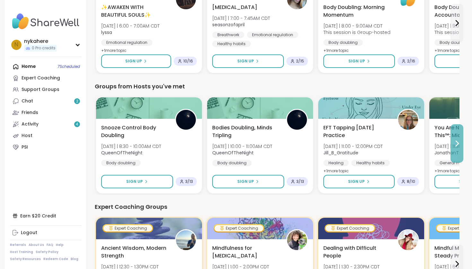
click at [457, 143] on icon at bounding box center [457, 144] width 8 height 8
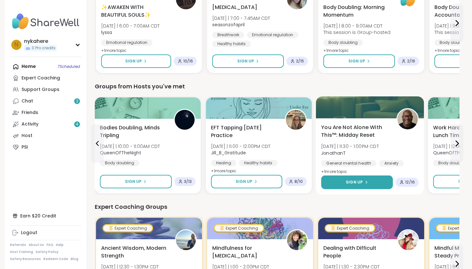
click at [366, 184] on icon at bounding box center [366, 183] width 4 height 4
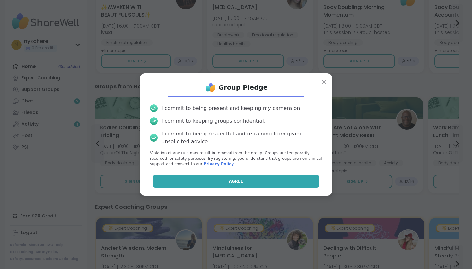
click at [249, 184] on button "Agree" at bounding box center [235, 181] width 167 height 13
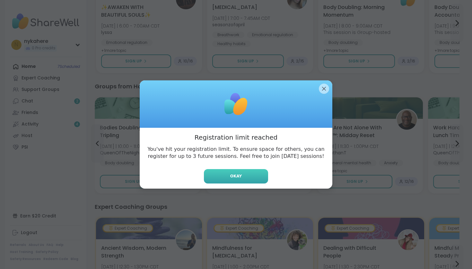
click at [246, 174] on button "Okay" at bounding box center [236, 176] width 64 height 14
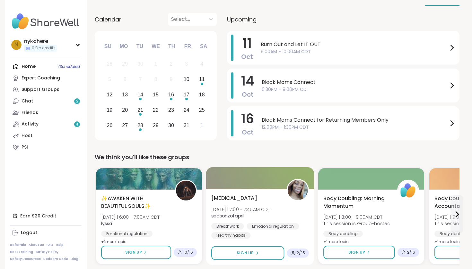
scroll to position [61, 0]
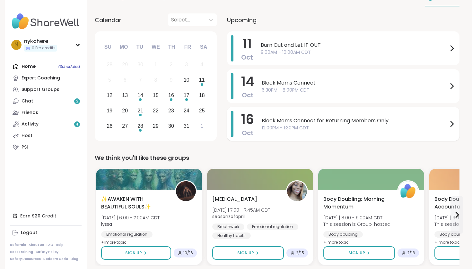
click at [450, 124] on icon at bounding box center [452, 124] width 8 height 8
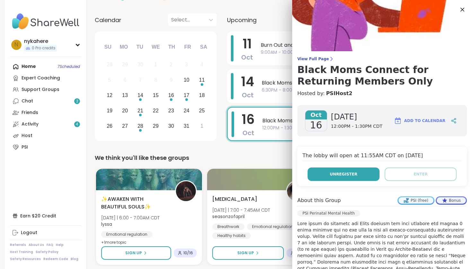
click at [350, 177] on span "Unregister" at bounding box center [343, 175] width 28 height 6
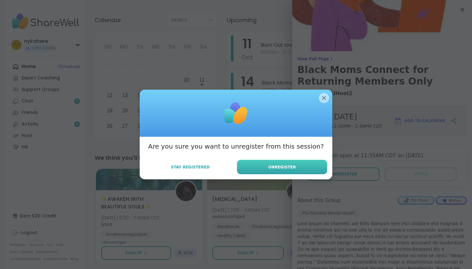
click at [248, 170] on button "Unregister" at bounding box center [282, 167] width 90 height 14
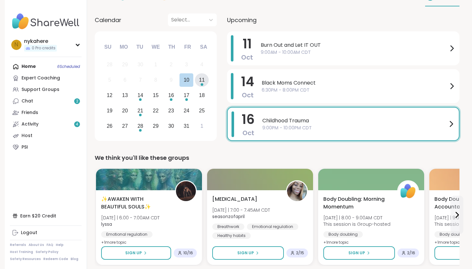
click at [203, 82] on div "11" at bounding box center [202, 80] width 6 height 9
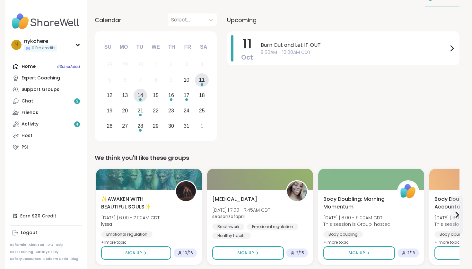
click at [138, 101] on div "14" at bounding box center [140, 96] width 14 height 14
click at [171, 100] on div "Choose Thursday, October 16th, 2025" at bounding box center [171, 99] width 3 height 3
click at [186, 98] on div "17" at bounding box center [186, 95] width 6 height 9
click at [142, 112] on div "21" at bounding box center [140, 111] width 6 height 9
click at [144, 124] on div "28" at bounding box center [140, 126] width 14 height 14
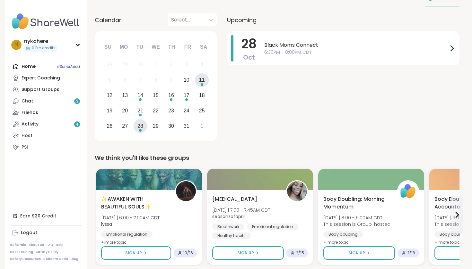
click at [202, 80] on div "11" at bounding box center [202, 80] width 6 height 9
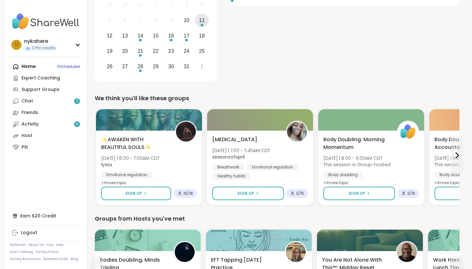
scroll to position [122, 0]
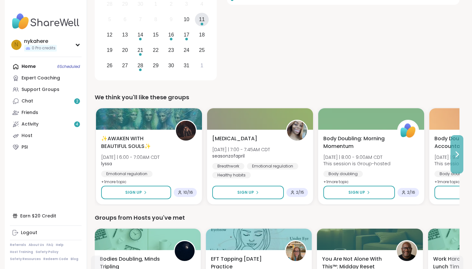
click at [458, 162] on button at bounding box center [456, 154] width 13 height 38
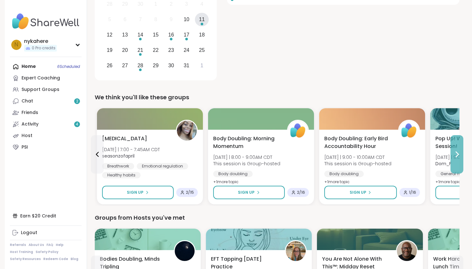
click at [458, 162] on button at bounding box center [456, 154] width 13 height 38
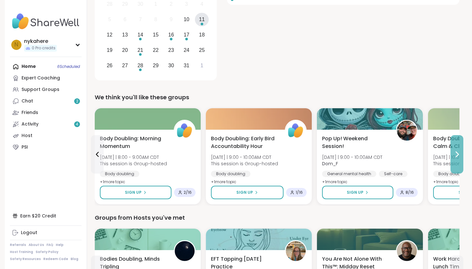
click at [458, 161] on button at bounding box center [456, 154] width 13 height 38
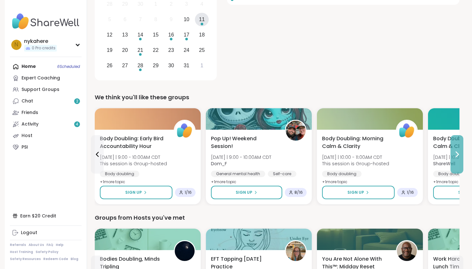
click at [458, 161] on button at bounding box center [456, 154] width 13 height 38
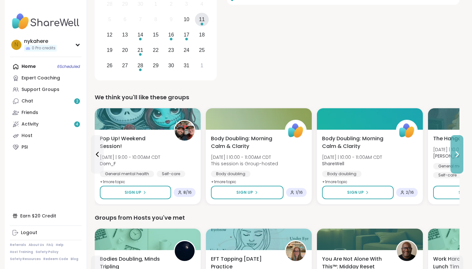
click at [458, 161] on button at bounding box center [456, 154] width 13 height 38
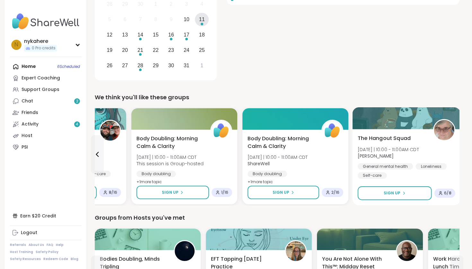
click at [458, 160] on div "The Hangout Squad [DATE] | 10:00 - 11:00AM CDT [PERSON_NAME] General mental hea…" at bounding box center [406, 167] width 108 height 76
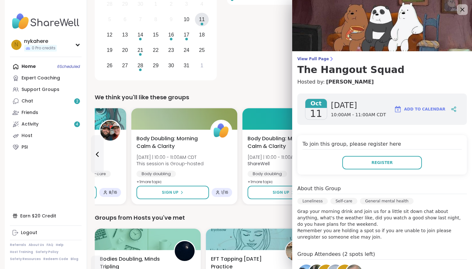
click at [460, 7] on icon at bounding box center [462, 9] width 8 height 8
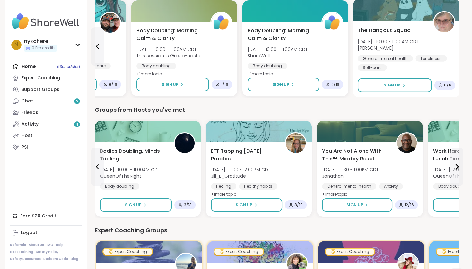
scroll to position [230, 0]
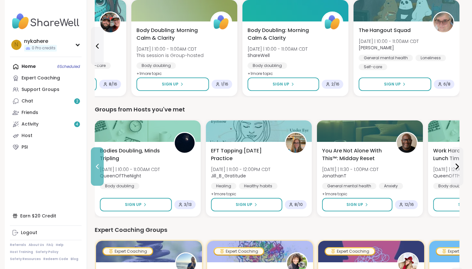
click at [98, 165] on icon at bounding box center [97, 166] width 3 height 5
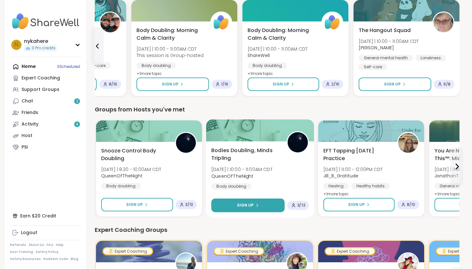
click at [261, 205] on button "Sign Up" at bounding box center [247, 206] width 73 height 14
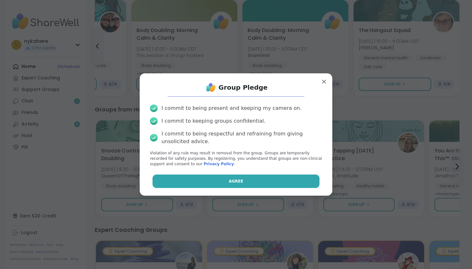
click at [264, 180] on button "Agree" at bounding box center [235, 181] width 167 height 13
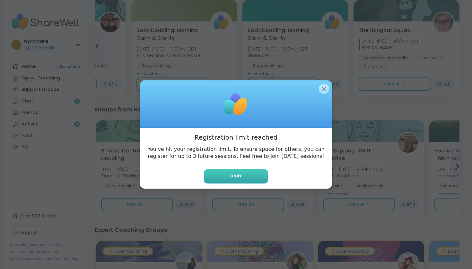
click at [247, 178] on button "Okay" at bounding box center [236, 176] width 64 height 14
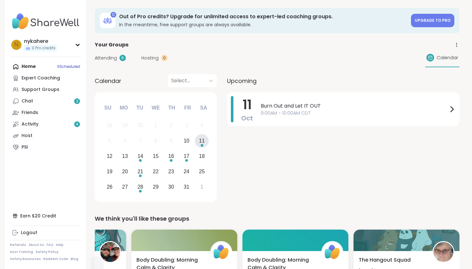
scroll to position [0, 0]
click at [45, 104] on link "Chat 2" at bounding box center [46, 102] width 72 height 12
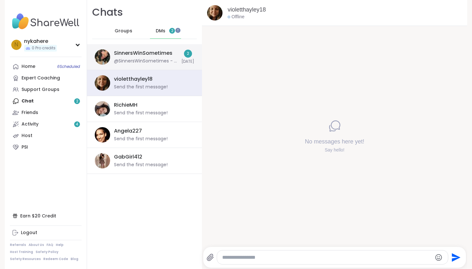
click at [157, 52] on div "SinnersWinSometimes" at bounding box center [143, 53] width 58 height 7
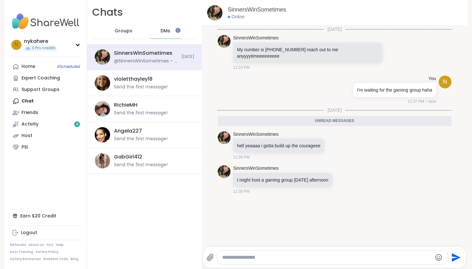
click at [302, 255] on textarea "Type your message" at bounding box center [326, 258] width 209 height 6
type textarea "**********"
